Goal: Use online tool/utility: Use online tool/utility

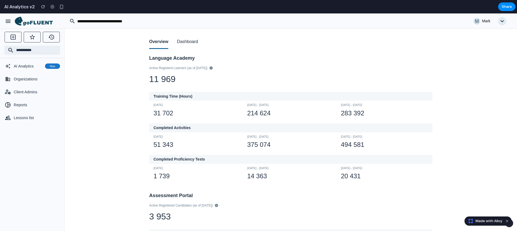
click at [184, 41] on button "Dashboard" at bounding box center [187, 42] width 21 height 14
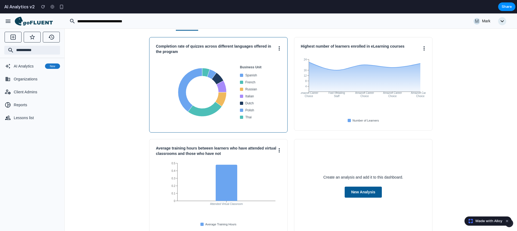
scroll to position [35, 0]
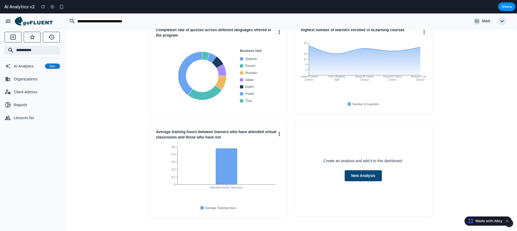
click at [352, 178] on button "New Analysis" at bounding box center [363, 175] width 37 height 11
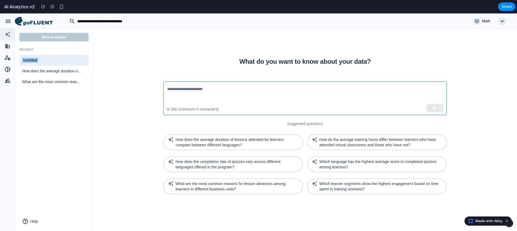
click at [243, 91] on textarea at bounding box center [305, 98] width 276 height 25
click at [51, 56] on div "Untitled" at bounding box center [53, 60] width 69 height 11
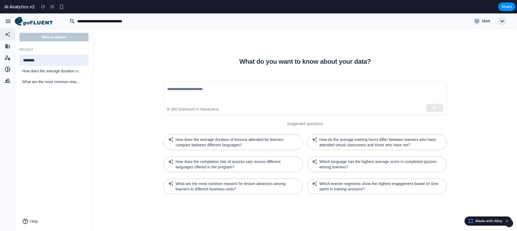
click at [51, 60] on input "********" at bounding box center [54, 60] width 64 height 7
type input "****"
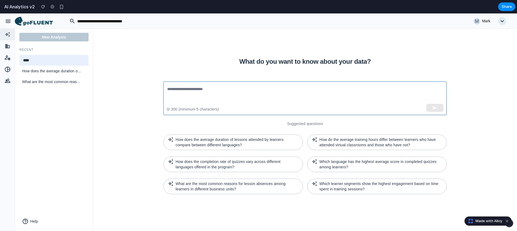
click at [212, 92] on textarea at bounding box center [305, 98] width 276 height 25
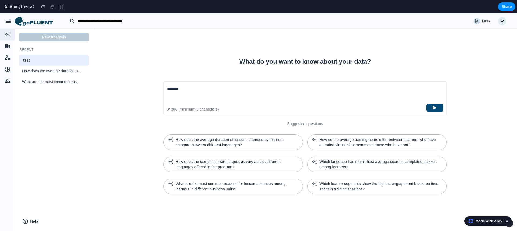
type textarea "********"
click at [439, 108] on button "button" at bounding box center [434, 108] width 17 height 8
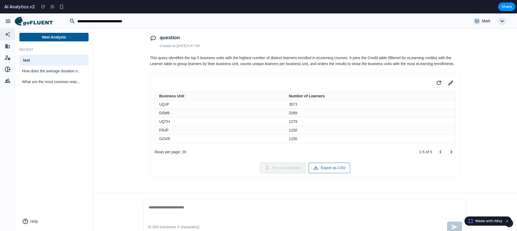
scroll to position [12, 0]
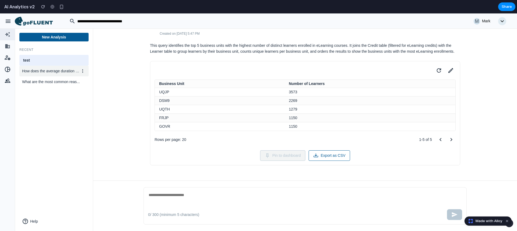
click at [67, 73] on span "How does the average duration o..." at bounding box center [50, 71] width 57 height 6
click at [54, 59] on div "test" at bounding box center [54, 61] width 64 height 6
click at [287, 204] on textarea at bounding box center [305, 198] width 314 height 13
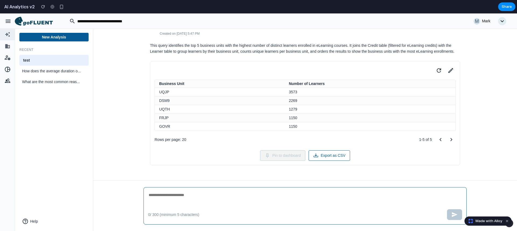
scroll to position [0, 0]
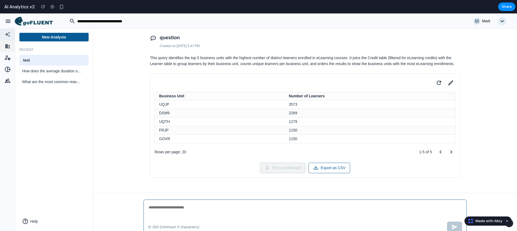
click at [5, 45] on icon at bounding box center [7, 46] width 7 height 5
click at [6, 20] on icon "button" at bounding box center [8, 21] width 5 height 3
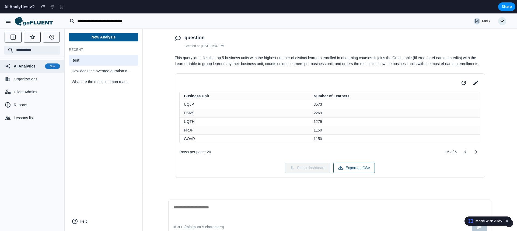
click at [29, 66] on span "AI Analytics" at bounding box center [28, 66] width 29 height 5
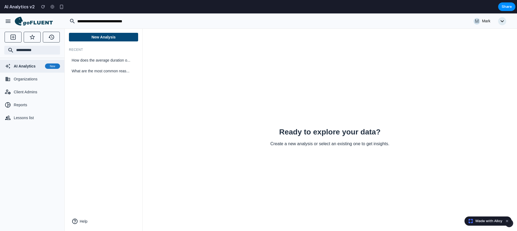
click at [102, 37] on button "New Analysis" at bounding box center [103, 37] width 69 height 9
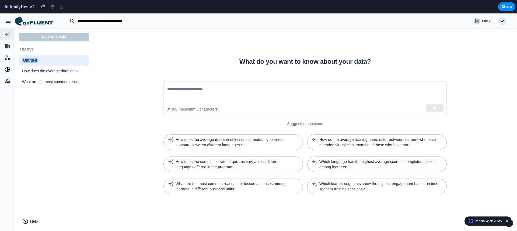
click at [6, 19] on div "button" at bounding box center [8, 21] width 6 height 6
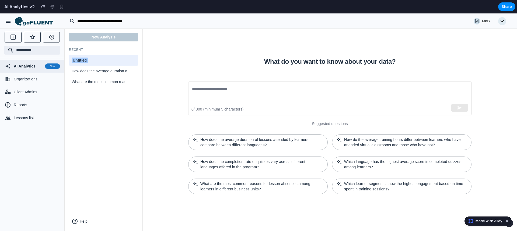
click at [35, 20] on icon at bounding box center [34, 21] width 38 height 9
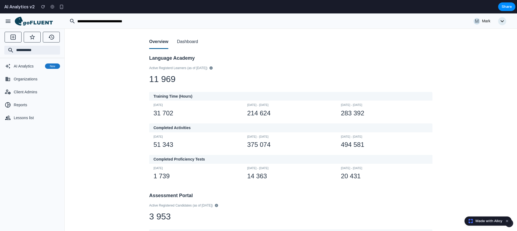
click at [182, 42] on button "Dashboard" at bounding box center [187, 42] width 21 height 14
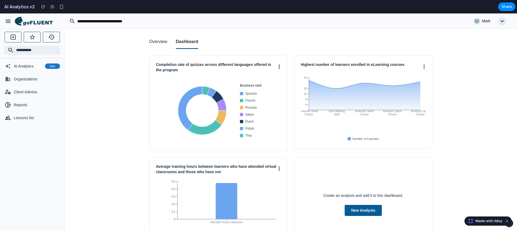
click at [164, 42] on button "Overview" at bounding box center [158, 42] width 18 height 14
